Goal: Information Seeking & Learning: Learn about a topic

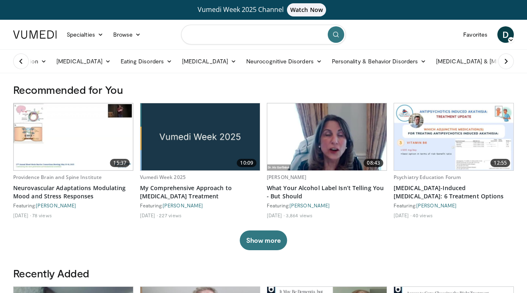
click at [249, 38] on input "Search topics, interventions" at bounding box center [263, 35] width 165 height 20
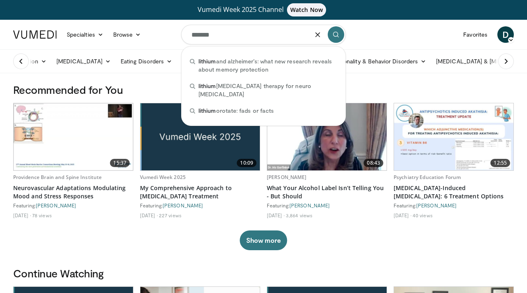
type input "*******"
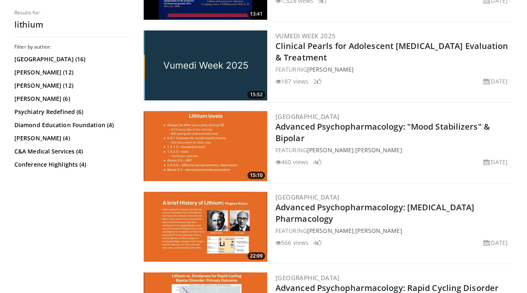
scroll to position [734, 0]
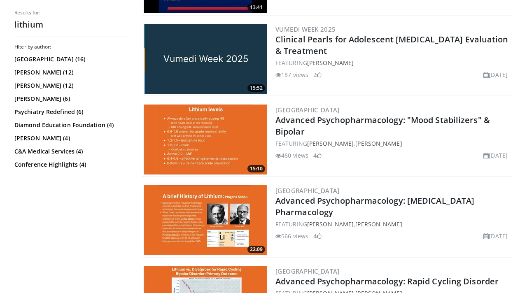
click at [235, 157] on img at bounding box center [205, 139] width 123 height 70
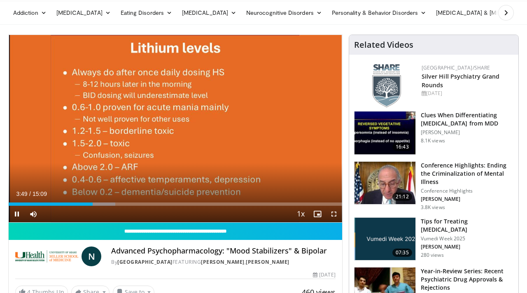
scroll to position [49, 0]
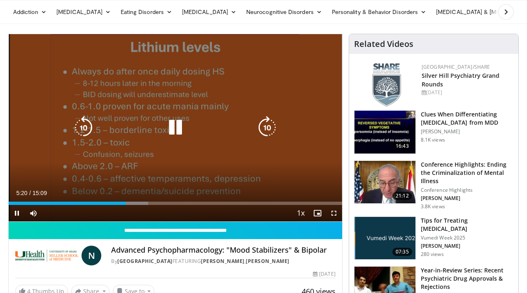
click at [175, 130] on icon "Video Player" at bounding box center [175, 127] width 23 height 23
click at [177, 125] on icon "Video Player" at bounding box center [175, 127] width 23 height 23
click at [149, 121] on div "Video Player" at bounding box center [175, 127] width 200 height 16
click at [175, 130] on icon "Video Player" at bounding box center [175, 127] width 23 height 23
click at [171, 128] on icon "Video Player" at bounding box center [175, 127] width 23 height 23
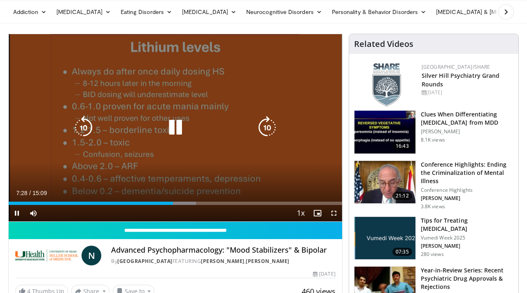
click at [171, 128] on icon "Video Player" at bounding box center [175, 127] width 23 height 23
click at [169, 119] on icon "Video Player" at bounding box center [175, 127] width 23 height 23
click at [172, 134] on icon "Video Player" at bounding box center [175, 127] width 23 height 23
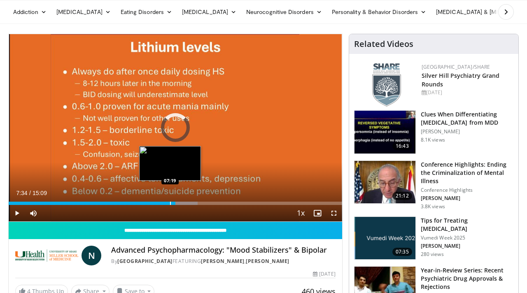
click at [170, 202] on div "Progress Bar" at bounding box center [170, 203] width 1 height 3
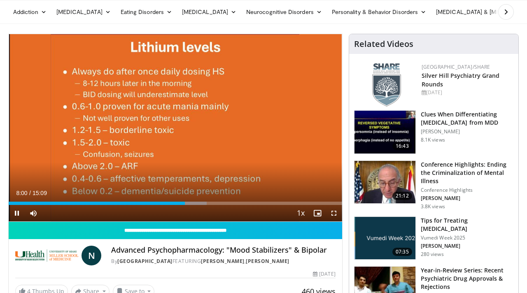
click at [165, 209] on div "Current Time 8:00 / Duration 15:09 Pause Skip Backward Skip Forward Mute 0% Loa…" at bounding box center [175, 213] width 333 height 16
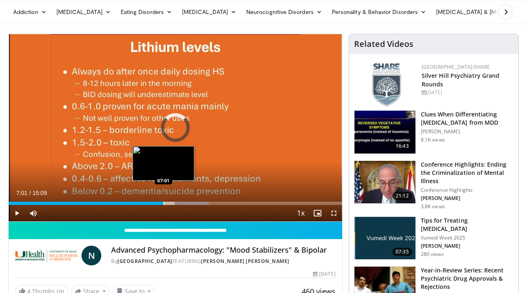
click at [163, 203] on div "Progress Bar" at bounding box center [163, 203] width 1 height 3
click at [158, 202] on div "Progress Bar" at bounding box center [158, 203] width 1 height 3
click at [153, 203] on div "Progress Bar" at bounding box center [153, 203] width 1 height 3
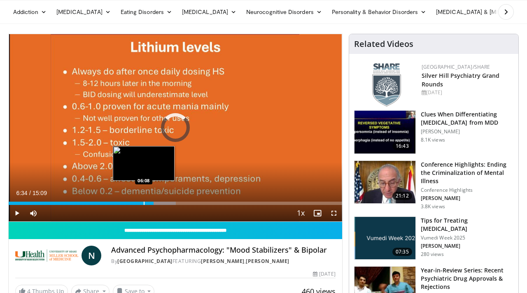
click at [144, 202] on div "Progress Bar" at bounding box center [144, 203] width 1 height 3
drag, startPoint x: 144, startPoint y: 201, endPoint x: 138, endPoint y: 201, distance: 5.3
click at [143, 202] on div "Progress Bar" at bounding box center [143, 203] width 1 height 3
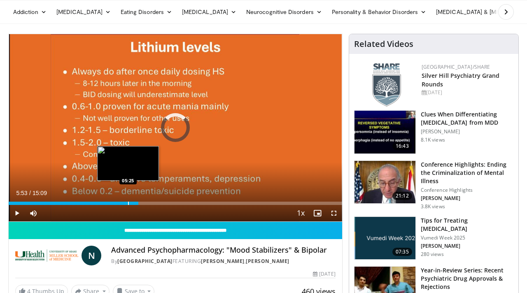
drag, startPoint x: 138, startPoint y: 202, endPoint x: 127, endPoint y: 202, distance: 11.5
click at [128, 202] on div "Progress Bar" at bounding box center [128, 203] width 1 height 3
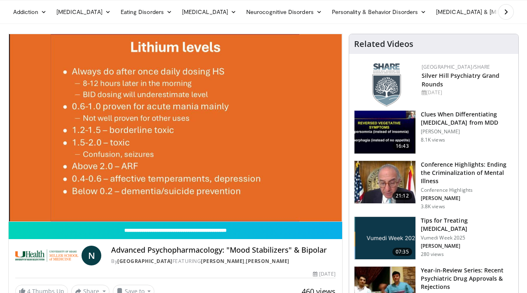
click at [127, 202] on div "10 seconds Tap to unmute" at bounding box center [175, 127] width 333 height 187
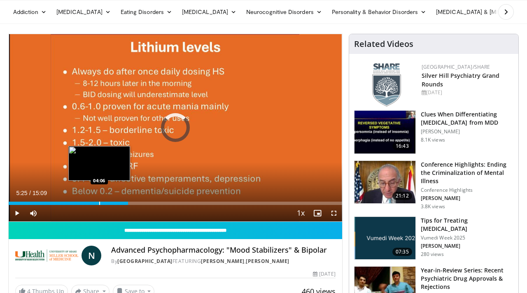
drag, startPoint x: 114, startPoint y: 202, endPoint x: 98, endPoint y: 202, distance: 16.0
click at [99, 202] on div "Progress Bar" at bounding box center [99, 203] width 1 height 3
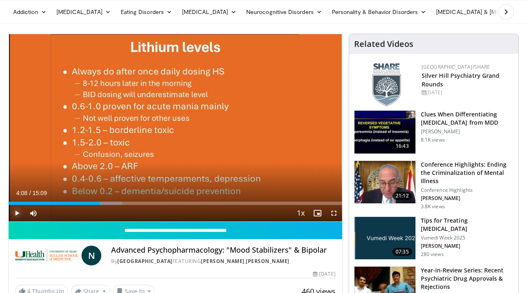
click at [18, 212] on span "Video Player" at bounding box center [17, 213] width 16 height 16
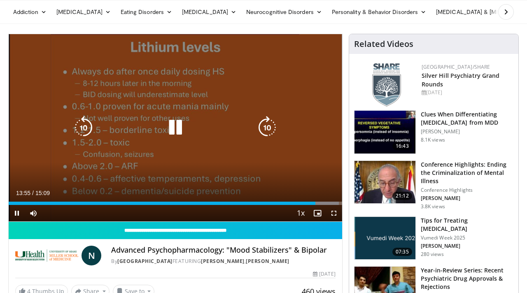
click at [175, 129] on icon "Video Player" at bounding box center [175, 127] width 23 height 23
click at [181, 128] on icon "Video Player" at bounding box center [175, 127] width 23 height 23
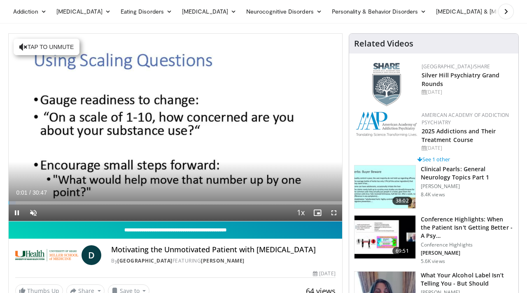
scroll to position [65, 0]
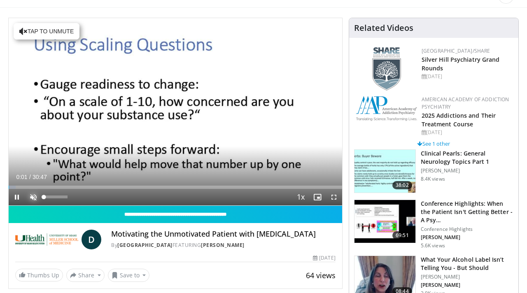
click at [34, 197] on span "Video Player" at bounding box center [33, 197] width 16 height 16
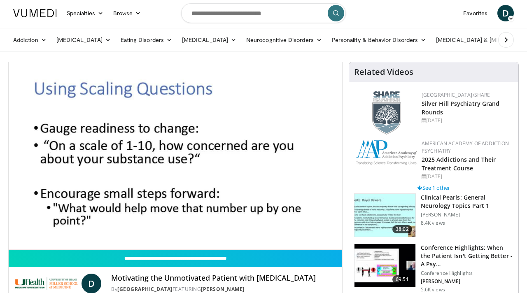
scroll to position [0, 0]
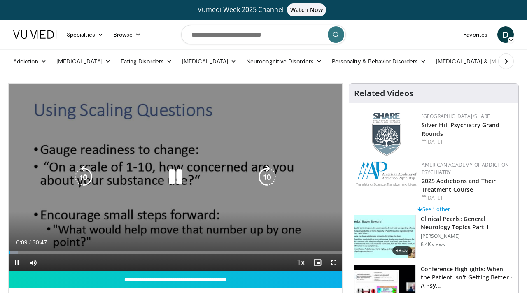
click at [178, 177] on icon "Video Player" at bounding box center [175, 176] width 23 height 23
click at [153, 190] on div "10 seconds Tap to unmute" at bounding box center [175, 177] width 333 height 187
click at [164, 180] on icon "Video Player" at bounding box center [175, 176] width 23 height 23
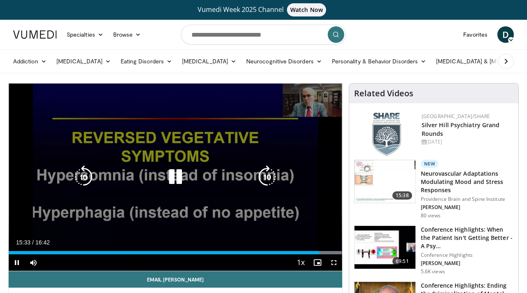
click at [173, 174] on icon "Video Player" at bounding box center [175, 176] width 23 height 23
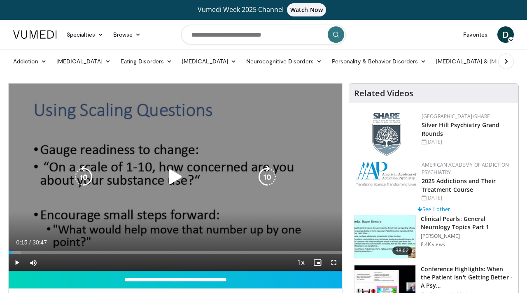
click at [171, 166] on icon "Video Player" at bounding box center [175, 176] width 23 height 23
click at [172, 177] on icon "Video Player" at bounding box center [175, 176] width 23 height 23
